Goal: Task Accomplishment & Management: Use online tool/utility

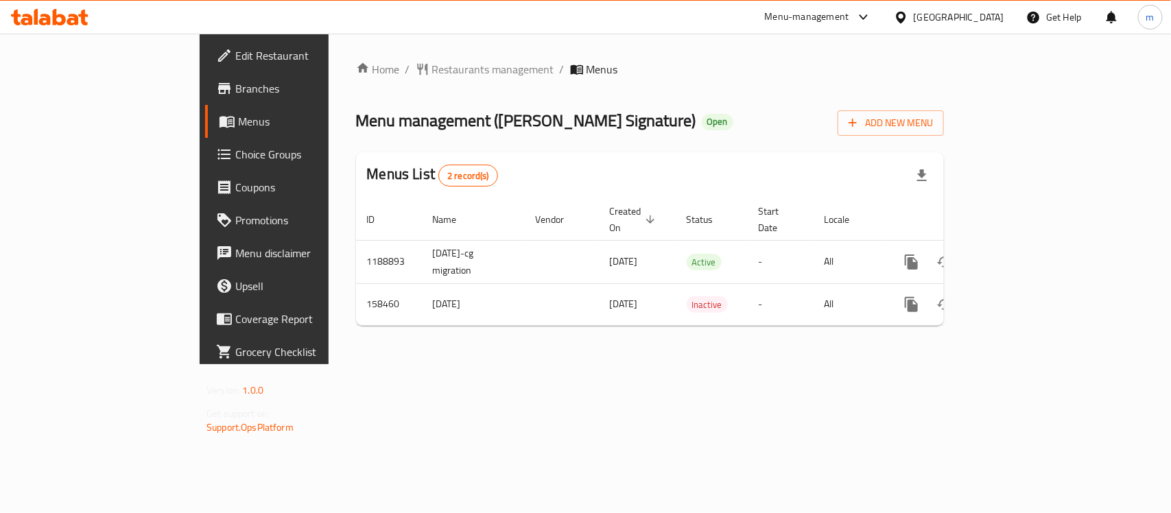
click at [235, 152] on span "Choice Groups" at bounding box center [309, 154] width 149 height 16
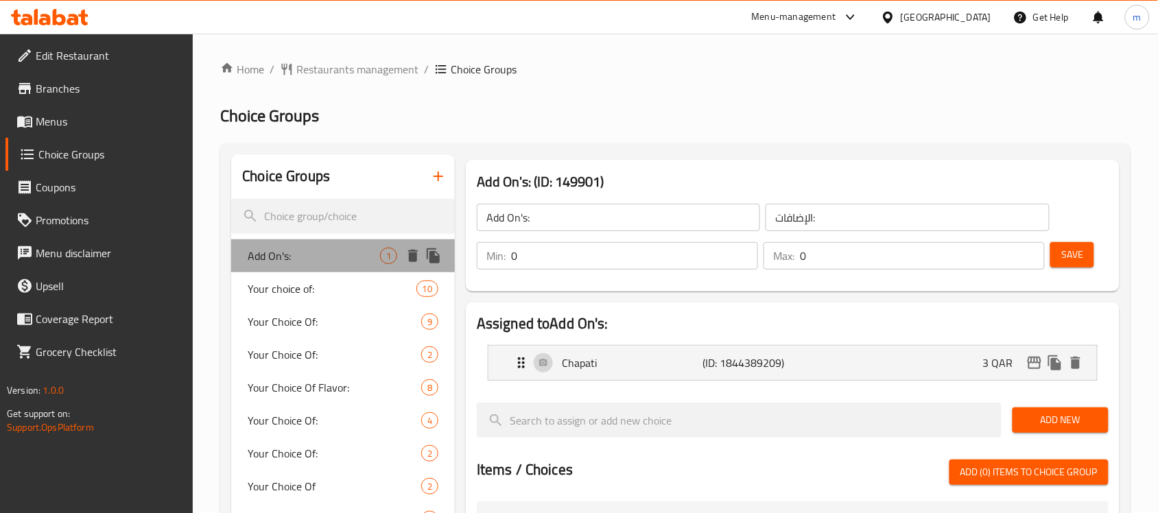
click at [294, 239] on div "Add On's: 1" at bounding box center [343, 255] width 224 height 33
click at [293, 246] on div "Add On's: 1" at bounding box center [343, 255] width 224 height 33
click at [612, 372] on div "Chapati (ID: 1844389209) 3 QAR" at bounding box center [796, 363] width 567 height 34
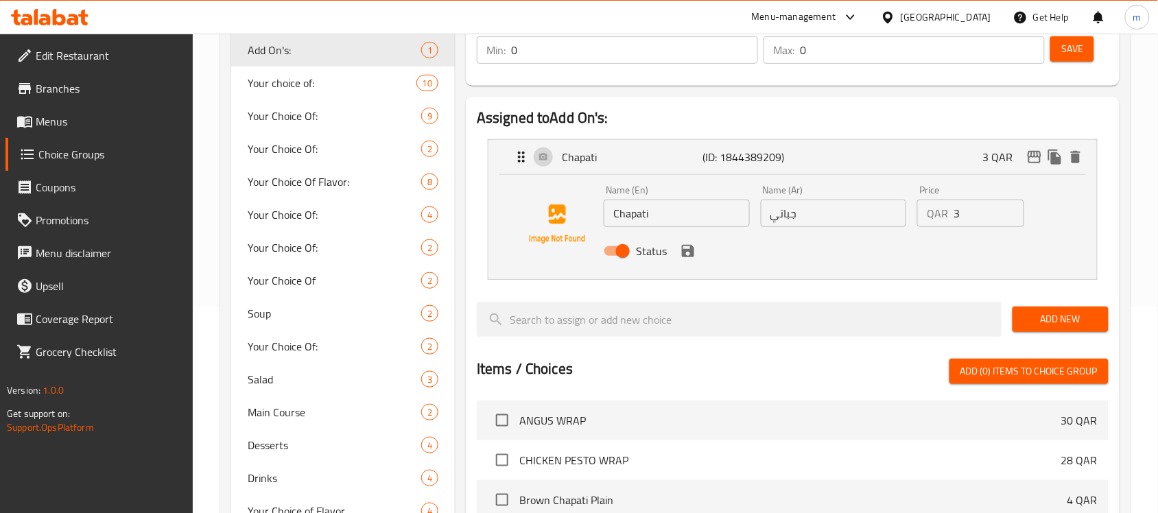
scroll to position [171, 0]
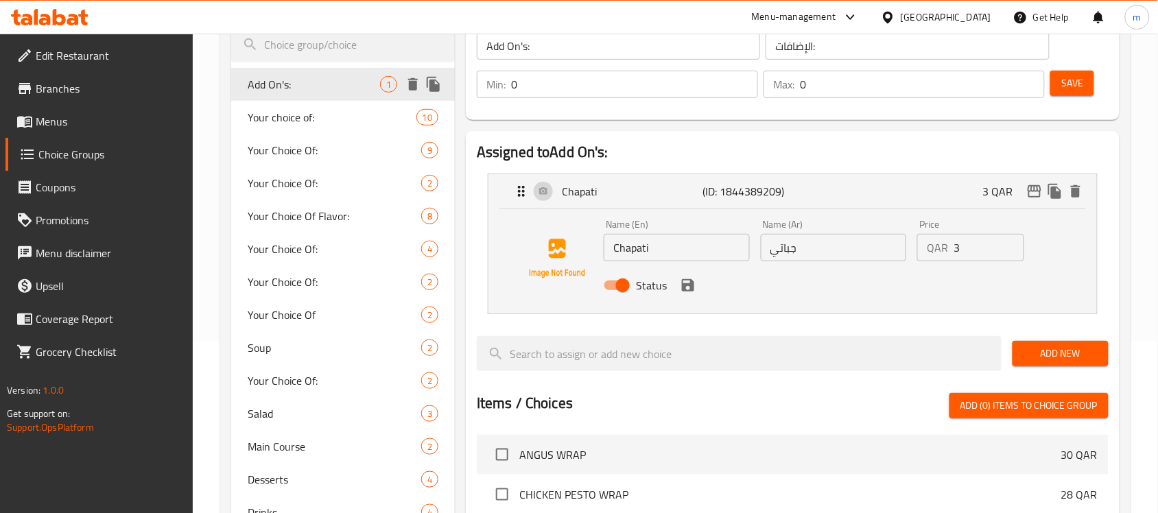
click at [316, 78] on span "Add On's:" at bounding box center [314, 84] width 132 height 16
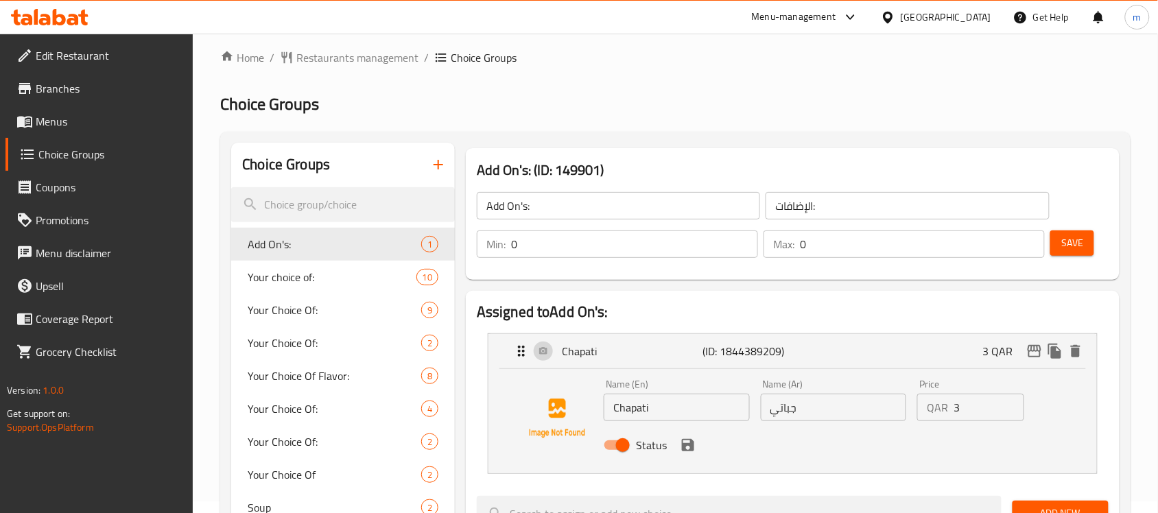
scroll to position [0, 0]
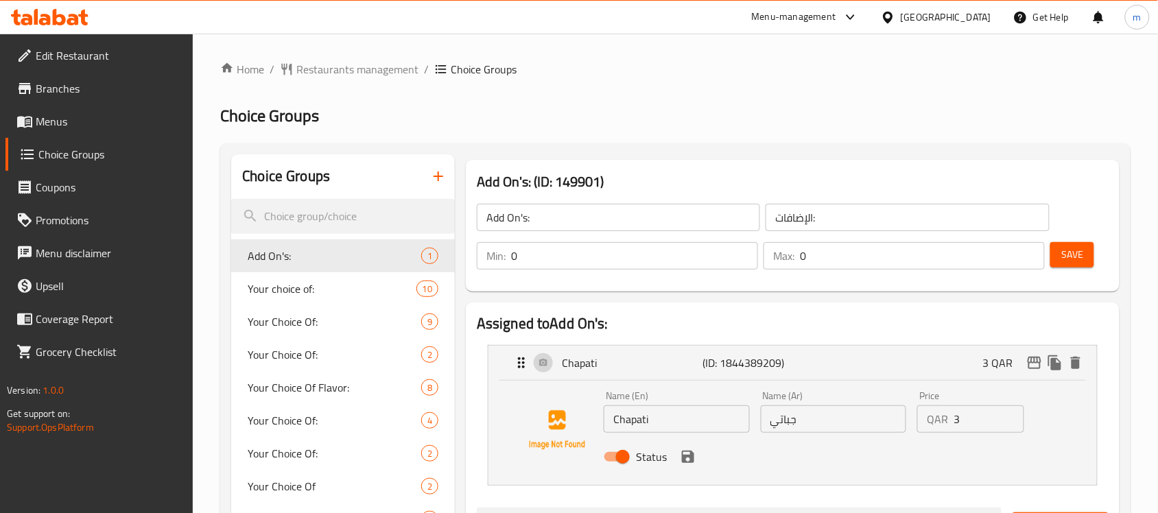
click at [977, 17] on div "[GEOGRAPHIC_DATA]" at bounding box center [946, 17] width 91 height 15
click at [40, 22] on icon at bounding box center [45, 20] width 12 height 12
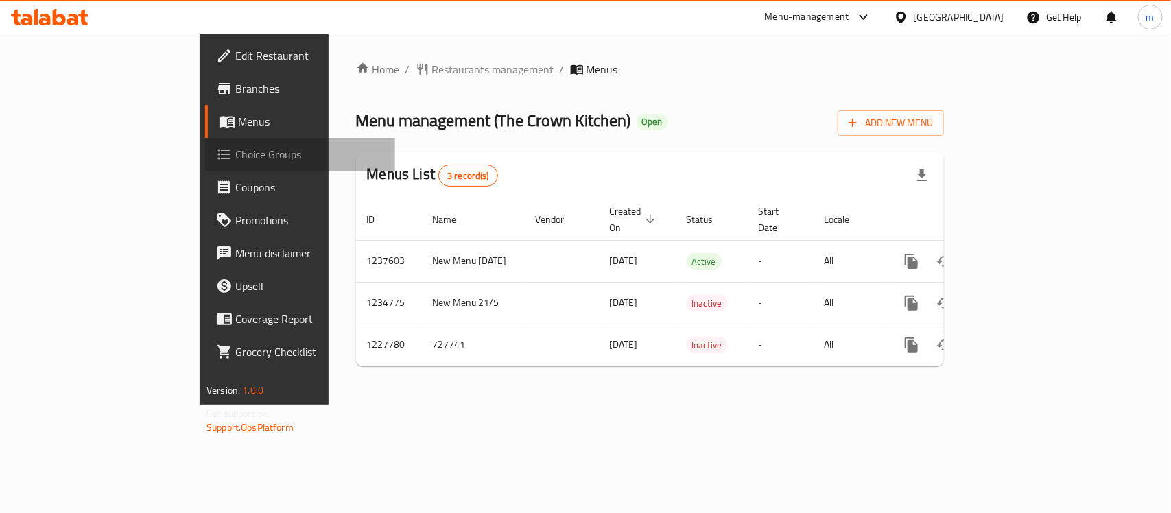
click at [235, 152] on span "Choice Groups" at bounding box center [309, 154] width 149 height 16
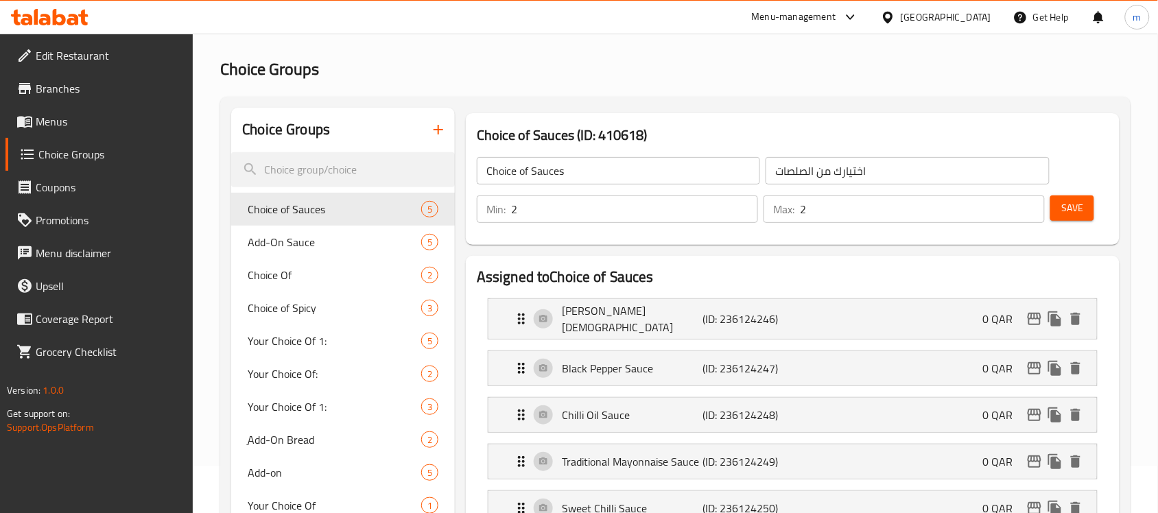
scroll to position [86, 0]
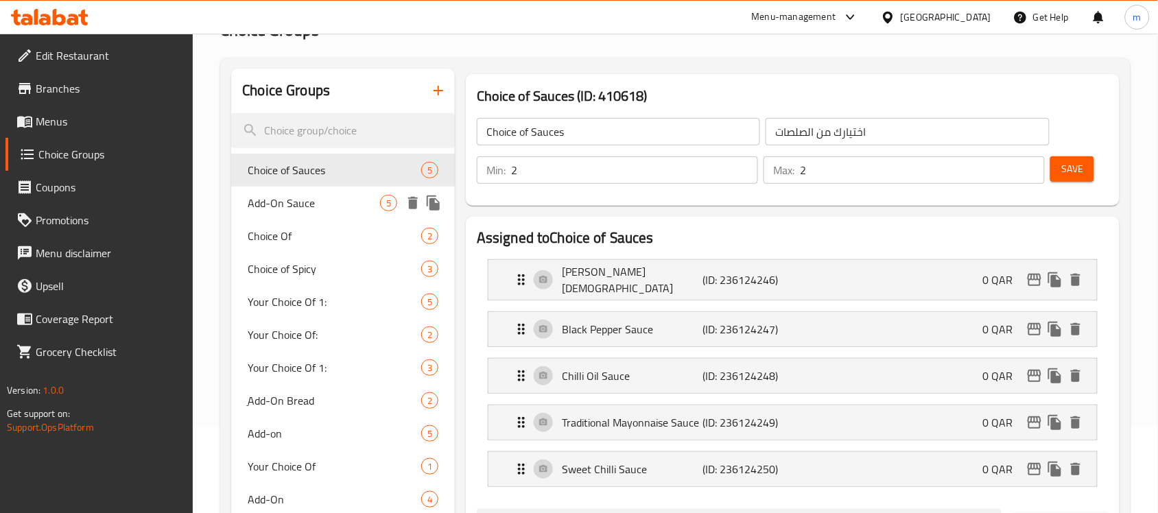
click at [327, 197] on span "Add-On Sauce" at bounding box center [314, 203] width 132 height 16
type input "Add-On Sauce"
type input "أضف صلصات"
type input "0"
type input "5"
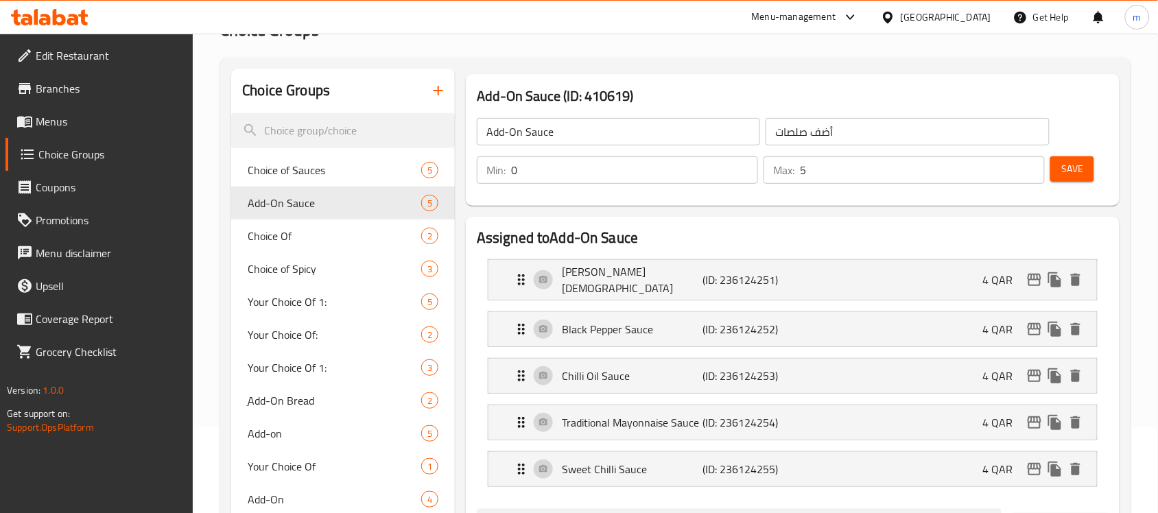
click at [57, 15] on icon at bounding box center [59, 17] width 13 height 16
